Goal: Check status: Check status

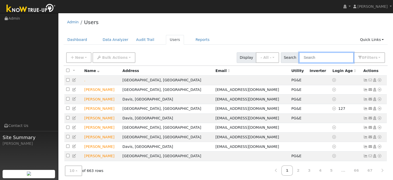
click at [317, 59] on input "text" at bounding box center [326, 57] width 55 height 11
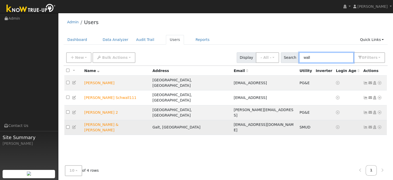
type input "wall"
click at [379, 125] on icon at bounding box center [380, 127] width 5 height 4
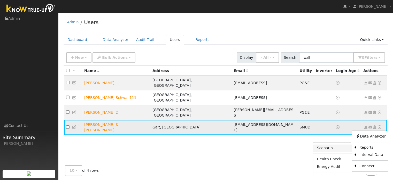
click at [334, 144] on link "Scenario" at bounding box center [333, 147] width 39 height 7
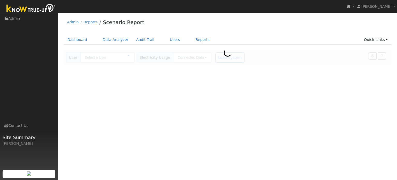
type input "[PERSON_NAME] & [PERSON_NAME]"
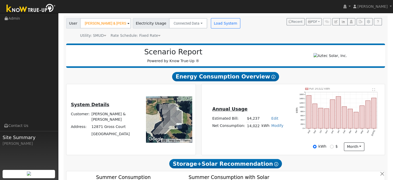
scroll to position [42, 0]
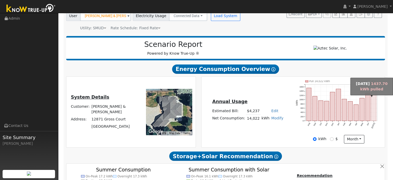
click at [374, 106] on rect "onclick=""" at bounding box center [374, 105] width 5 height 31
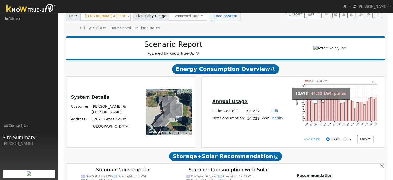
click at [319, 110] on rect "onclick=""" at bounding box center [319, 110] width 2 height 21
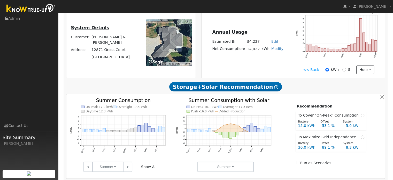
scroll to position [119, 0]
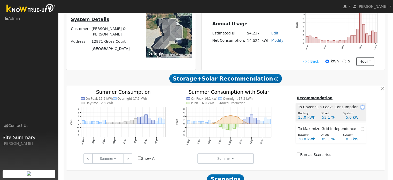
click at [361, 109] on input "radio" at bounding box center [363, 107] width 4 height 4
radio input "true"
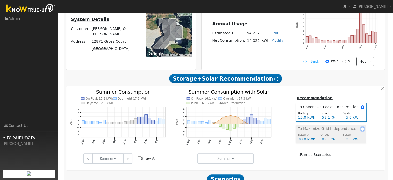
click at [362, 131] on input "radio" at bounding box center [363, 129] width 4 height 4
radio input "true"
radio input "false"
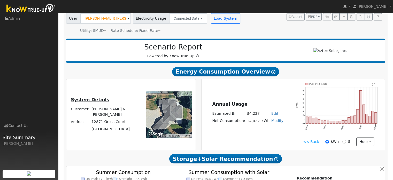
scroll to position [16, 0]
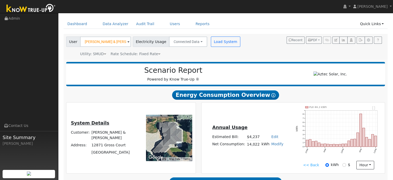
click at [311, 168] on link "<< Back" at bounding box center [311, 164] width 16 height 5
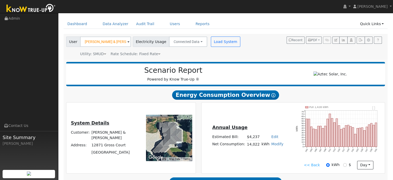
click at [315, 168] on link "<< Back" at bounding box center [312, 164] width 16 height 5
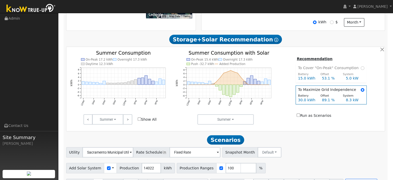
scroll to position [171, 0]
